Goal: Use online tool/utility: Utilize a website feature to perform a specific function

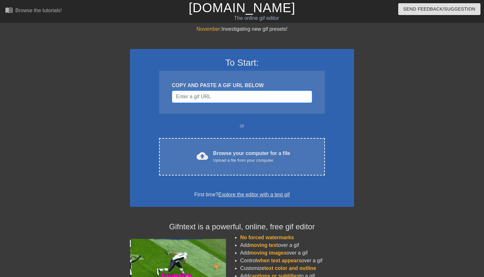
click at [230, 101] on input "Username" at bounding box center [242, 97] width 140 height 12
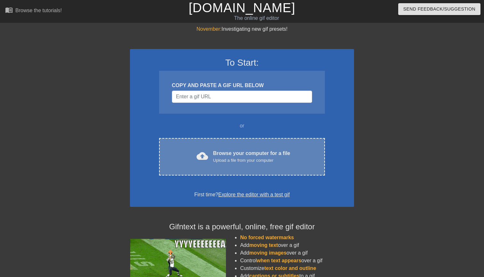
click at [232, 149] on div "cloud_upload Browse your computer for a file Upload a file from your computer C…" at bounding box center [242, 156] width 166 height 37
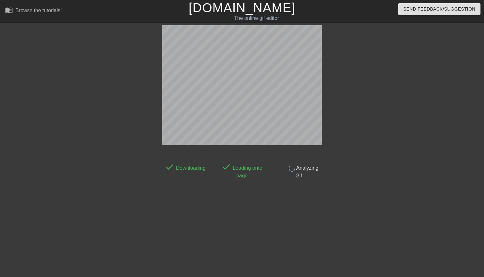
scroll to position [8, 0]
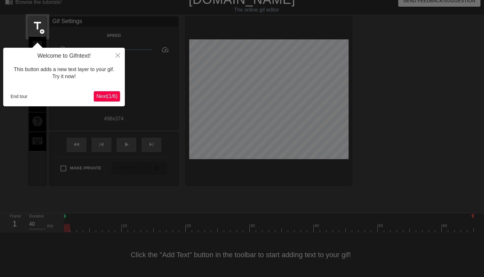
click at [111, 94] on span "Next ( 1 / 6 )" at bounding box center [106, 96] width 21 height 5
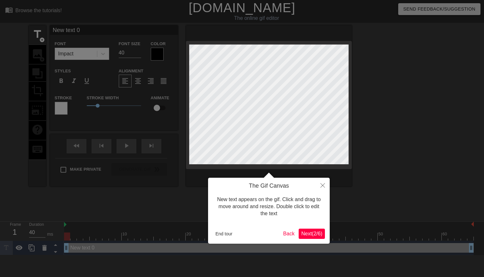
scroll to position [0, 0]
click at [313, 236] on button "Next ( 2 / 6 )" at bounding box center [312, 234] width 26 height 10
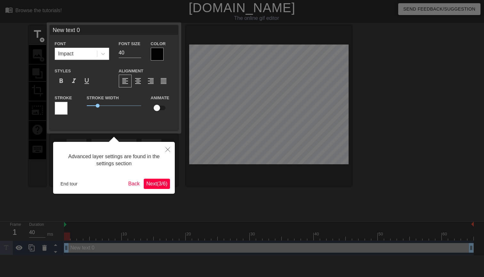
click at [163, 186] on span "Next ( 3 / 6 )" at bounding box center [156, 183] width 21 height 5
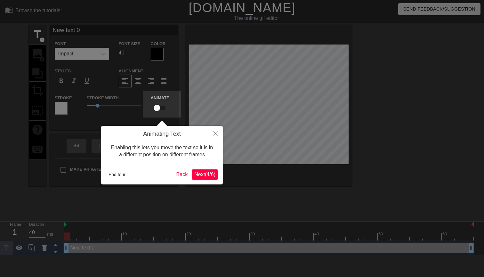
click at [202, 172] on span "Next ( 4 / 6 )" at bounding box center [204, 174] width 21 height 5
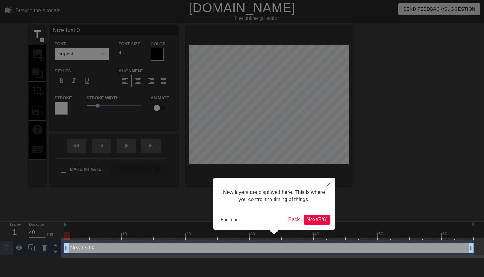
click at [319, 220] on span "Next ( 5 / 6 )" at bounding box center [316, 219] width 21 height 5
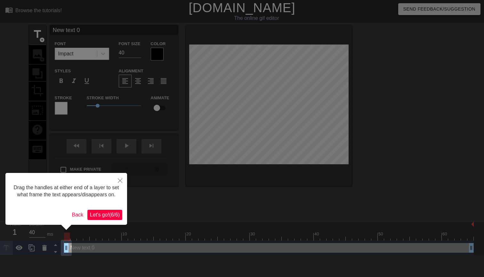
click at [111, 217] on span "Let's go! ( 6 / 6 )" at bounding box center [105, 214] width 30 height 5
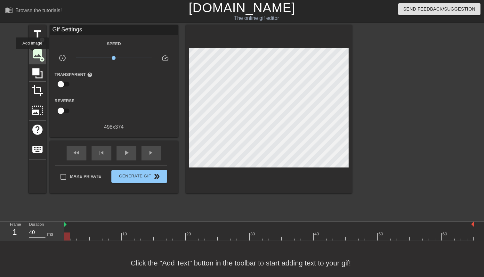
click at [33, 53] on span "image" at bounding box center [37, 54] width 12 height 12
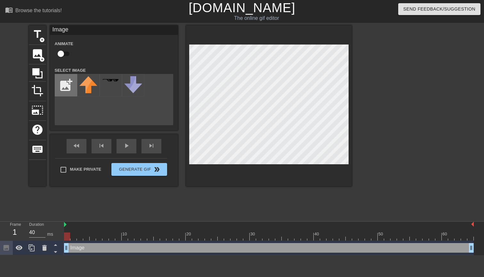
click at [65, 87] on input "file" at bounding box center [66, 85] width 22 height 22
type input "C:\fakepath\JM.png"
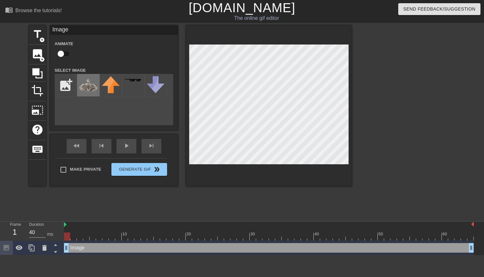
click at [86, 91] on img at bounding box center [88, 85] width 18 height 18
drag, startPoint x: 67, startPoint y: 247, endPoint x: 93, endPoint y: 243, distance: 26.2
drag, startPoint x: 92, startPoint y: 249, endPoint x: 88, endPoint y: 248, distance: 3.9
click at [129, 149] on span "play_arrow" at bounding box center [127, 146] width 8 height 8
drag, startPoint x: 86, startPoint y: 247, endPoint x: 113, endPoint y: 246, distance: 26.9
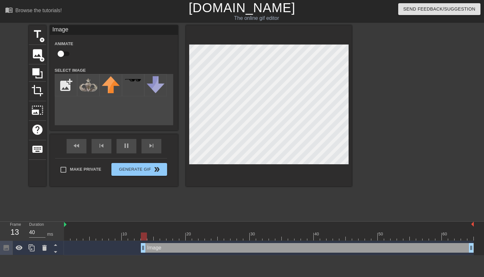
drag, startPoint x: 112, startPoint y: 246, endPoint x: 143, endPoint y: 246, distance: 30.7
drag, startPoint x: 138, startPoint y: 246, endPoint x: 144, endPoint y: 246, distance: 5.8
click at [63, 53] on input "checkbox" at bounding box center [61, 54] width 37 height 12
checkbox input "true"
click at [66, 53] on input "checkbox" at bounding box center [67, 54] width 37 height 12
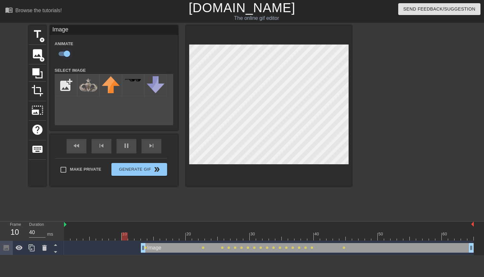
checkbox input "false"
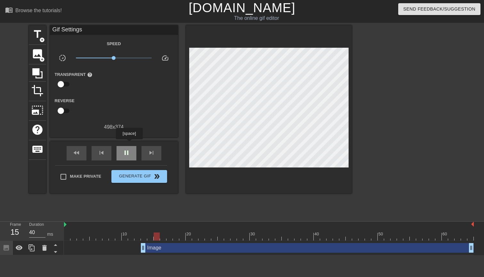
click at [130, 144] on div "fast_rewind skip_previous pause skip_next" at bounding box center [114, 153] width 104 height 24
click at [128, 154] on span "pause" at bounding box center [127, 153] width 8 height 8
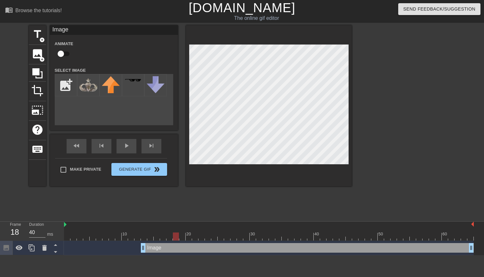
click at [63, 52] on input "checkbox" at bounding box center [61, 54] width 37 height 12
checkbox input "true"
click at [126, 150] on div "play_arrow" at bounding box center [127, 146] width 20 height 14
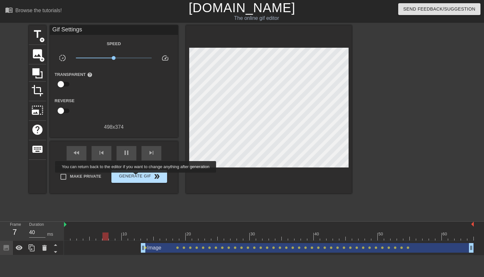
click at [140, 177] on span "Generate Gif double_arrow" at bounding box center [139, 177] width 50 height 8
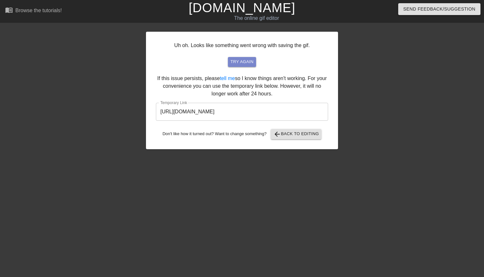
click at [239, 58] on button "try again" at bounding box center [242, 62] width 28 height 10
click at [213, 108] on input "[URL][DOMAIN_NAME]" at bounding box center [242, 112] width 172 height 18
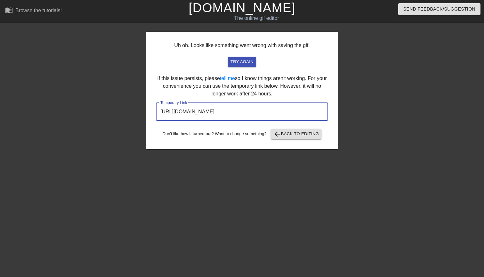
click at [213, 108] on input "[URL][DOMAIN_NAME]" at bounding box center [242, 112] width 172 height 18
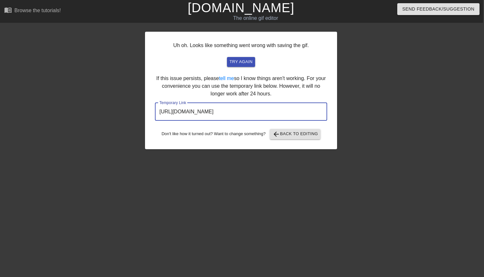
scroll to position [0, 1]
click at [226, 110] on input "[URL][DOMAIN_NAME]" at bounding box center [241, 112] width 172 height 18
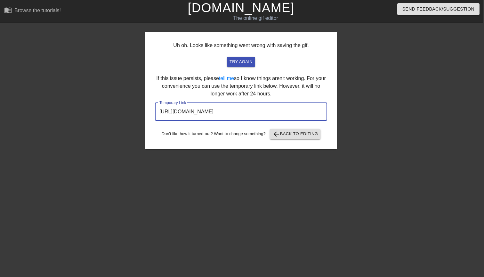
click at [296, 126] on div "Uh oh. Looks like something went wrong with saving the gif. try again If this i…" at bounding box center [241, 91] width 192 height 118
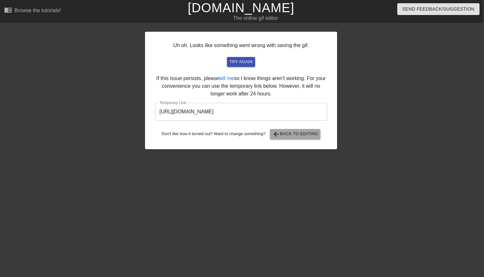
click at [297, 137] on span "arrow_back Back to Editing" at bounding box center [296, 134] width 46 height 8
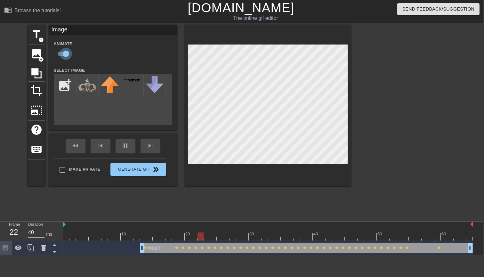
click at [63, 57] on input "checkbox" at bounding box center [66, 54] width 37 height 12
checkbox input "false"
click at [121, 148] on div "pause" at bounding box center [126, 146] width 20 height 14
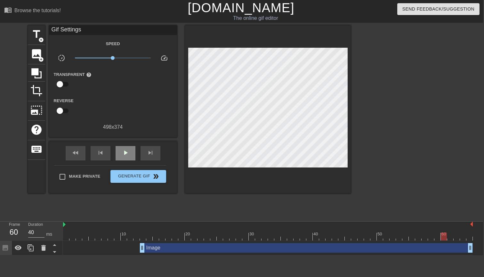
click at [129, 148] on div "play_arrow" at bounding box center [126, 153] width 20 height 14
click at [128, 149] on span "pause" at bounding box center [126, 153] width 8 height 8
click at [128, 149] on span "play_arrow" at bounding box center [126, 153] width 8 height 8
click at [128, 149] on span "pause" at bounding box center [126, 153] width 8 height 8
drag, startPoint x: 168, startPoint y: 237, endPoint x: 134, endPoint y: 238, distance: 34.0
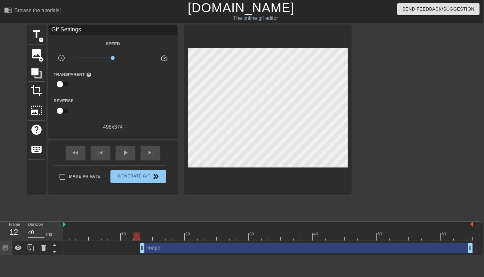
click at [134, 238] on div at bounding box center [137, 236] width 6 height 8
click at [40, 59] on span "add_circle" at bounding box center [40, 59] width 5 height 5
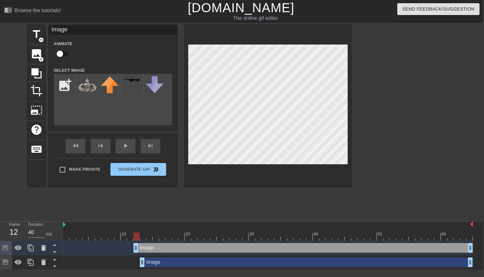
click at [62, 53] on input "checkbox" at bounding box center [60, 54] width 37 height 12
checkbox input "true"
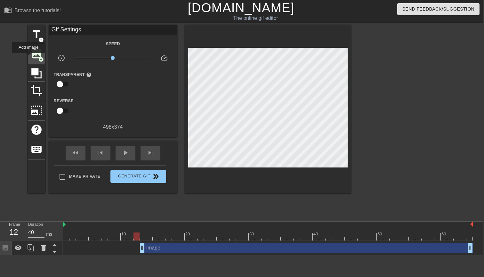
click at [29, 56] on div "image add_circle" at bounding box center [36, 55] width 17 height 20
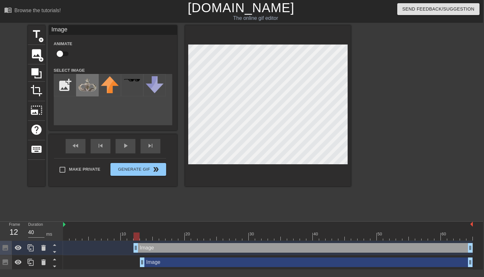
click at [83, 80] on img at bounding box center [87, 85] width 18 height 18
click at [57, 55] on input "checkbox" at bounding box center [60, 54] width 37 height 12
click at [386, 78] on div "title add_circle image add_circle crop photo_size_select_large help keyboard Im…" at bounding box center [241, 121] width 484 height 192
checkbox input "false"
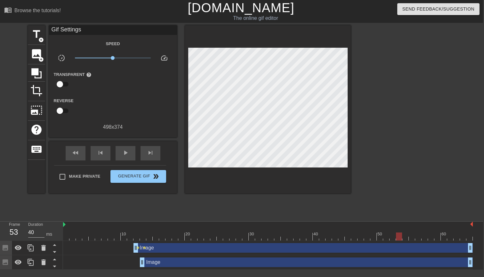
click at [208, 264] on div "Image drag_handle drag_handle" at bounding box center [306, 262] width 333 height 10
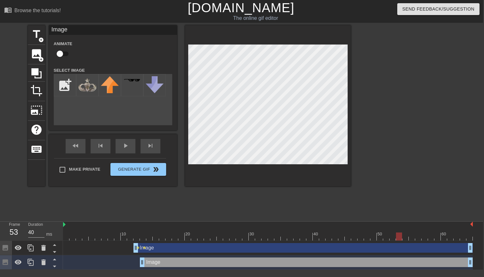
click at [209, 252] on div "Image drag_handle drag_handle" at bounding box center [303, 248] width 339 height 10
checkbox input "true"
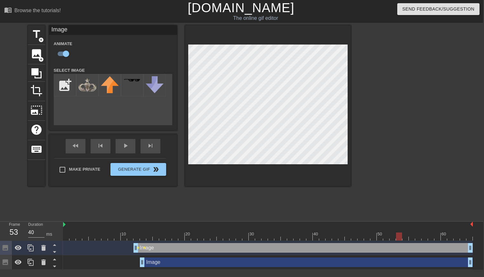
click at [209, 249] on div "Image drag_handle drag_handle" at bounding box center [303, 248] width 339 height 10
click at [127, 143] on div "fast_rewind skip_previous play_arrow skip_next" at bounding box center [113, 146] width 104 height 24
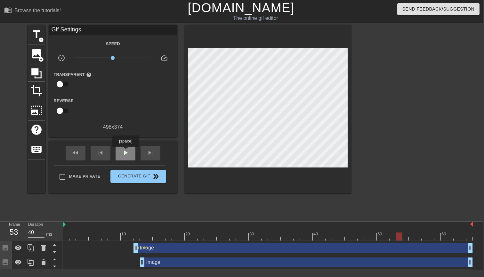
click at [126, 152] on span "play_arrow" at bounding box center [126, 153] width 8 height 8
click at [160, 243] on div "Image drag_handle drag_handle lens lens" at bounding box center [268, 248] width 410 height 14
click at [160, 247] on div "Image drag_handle drag_handle" at bounding box center [303, 248] width 339 height 10
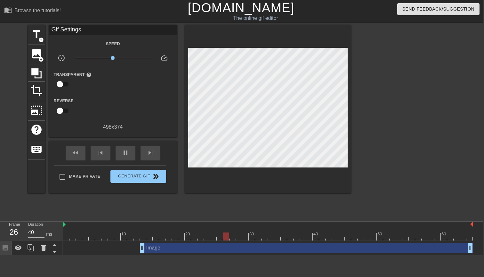
click at [119, 141] on div "fast_rewind skip_previous pause skip_next" at bounding box center [113, 153] width 104 height 24
click at [126, 151] on span "pause" at bounding box center [126, 153] width 8 height 8
click at [140, 233] on div at bounding box center [268, 236] width 410 height 8
click at [142, 236] on div at bounding box center [143, 236] width 6 height 8
drag, startPoint x: 142, startPoint y: 236, endPoint x: 138, endPoint y: 236, distance: 3.8
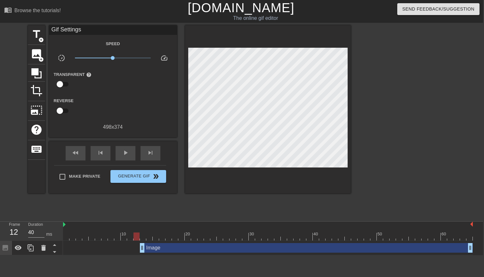
click at [138, 236] on div at bounding box center [137, 236] width 6 height 8
click at [137, 233] on div at bounding box center [137, 236] width 6 height 8
drag, startPoint x: 137, startPoint y: 233, endPoint x: 141, endPoint y: 233, distance: 3.8
click at [141, 234] on div at bounding box center [143, 236] width 6 height 8
drag, startPoint x: 143, startPoint y: 248, endPoint x: 134, endPoint y: 249, distance: 10.0
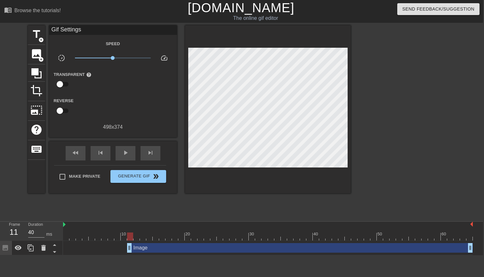
click at [157, 249] on div "Image drag_handle drag_handle" at bounding box center [300, 248] width 346 height 10
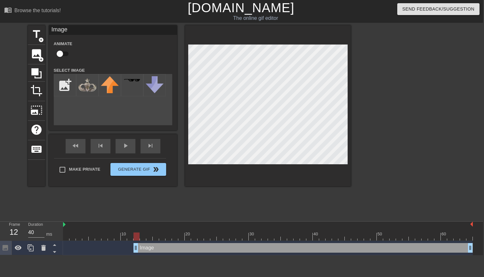
drag, startPoint x: 130, startPoint y: 248, endPoint x: 138, endPoint y: 248, distance: 7.7
drag, startPoint x: 137, startPoint y: 237, endPoint x: 123, endPoint y: 238, distance: 14.1
click at [123, 238] on div at bounding box center [124, 236] width 6 height 8
drag, startPoint x: 136, startPoint y: 245, endPoint x: 139, endPoint y: 244, distance: 3.5
click at [140, 244] on div "Image drag_handle drag_handle" at bounding box center [268, 248] width 410 height 10
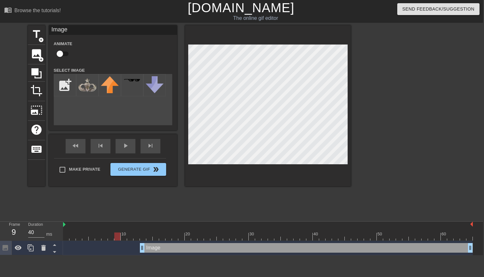
drag, startPoint x: 141, startPoint y: 236, endPoint x: 124, endPoint y: 236, distance: 16.3
click at [124, 236] on div at bounding box center [268, 236] width 410 height 8
click at [125, 151] on div "play_arrow" at bounding box center [126, 146] width 20 height 14
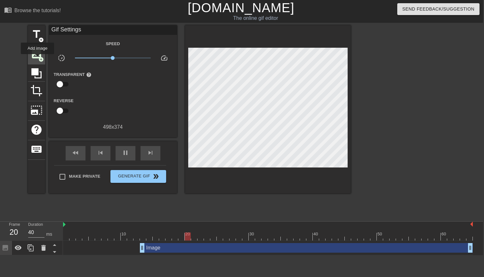
click at [37, 57] on span "image" at bounding box center [36, 54] width 12 height 12
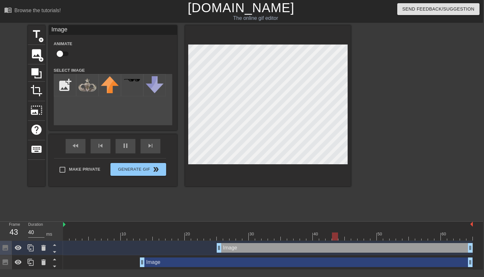
click at [65, 52] on input "checkbox" at bounding box center [60, 54] width 37 height 12
checkbox input "true"
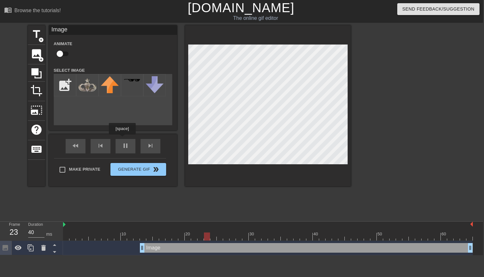
click at [123, 141] on div "Image Animate Select Image add_photo_alternate fast_rewind skip_previous pause …" at bounding box center [113, 105] width 128 height 161
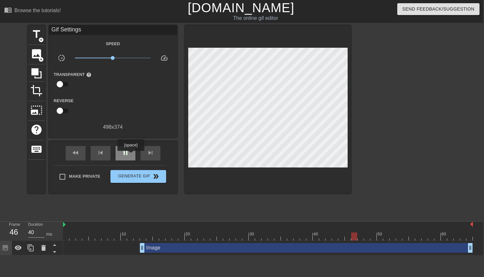
click at [132, 155] on div "pause" at bounding box center [126, 153] width 20 height 14
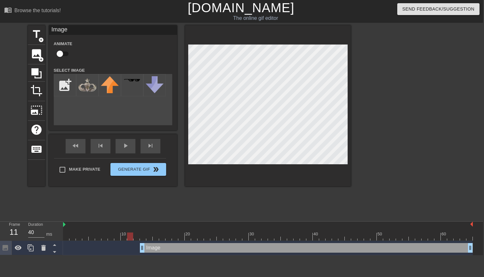
drag, startPoint x: 361, startPoint y: 236, endPoint x: 132, endPoint y: 242, distance: 228.7
click at [132, 242] on div "10 20 30 40 50 60 Image drag_handle drag_handle" at bounding box center [273, 239] width 420 height 34
click at [61, 53] on input "checkbox" at bounding box center [60, 54] width 37 height 12
checkbox input "true"
click at [121, 145] on div "fast_rewind skip_previous play_arrow skip_next" at bounding box center [113, 146] width 104 height 24
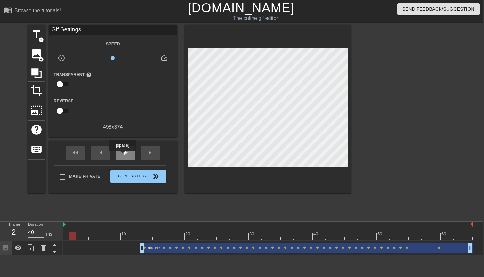
click at [124, 156] on span "play_arrow" at bounding box center [126, 153] width 8 height 8
click at [141, 184] on div "Make Private Generate Gif double_arrow" at bounding box center [110, 177] width 112 height 25
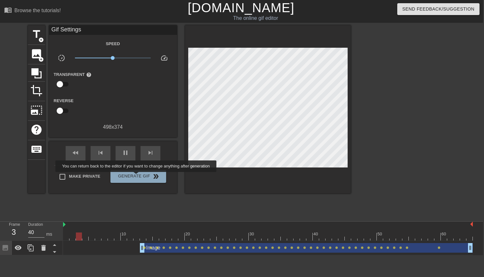
click at [140, 176] on span "Generate Gif double_arrow" at bounding box center [138, 177] width 50 height 8
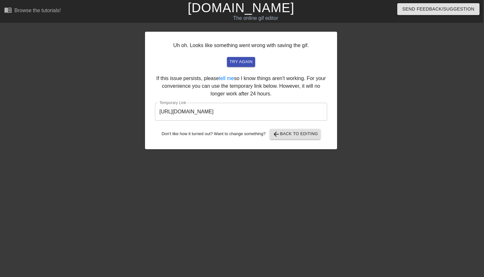
click at [221, 114] on input "[URL][DOMAIN_NAME]" at bounding box center [241, 112] width 172 height 18
click at [297, 134] on span "arrow_back Back to Editing" at bounding box center [296, 134] width 46 height 8
